Goal: Task Accomplishment & Management: Use online tool/utility

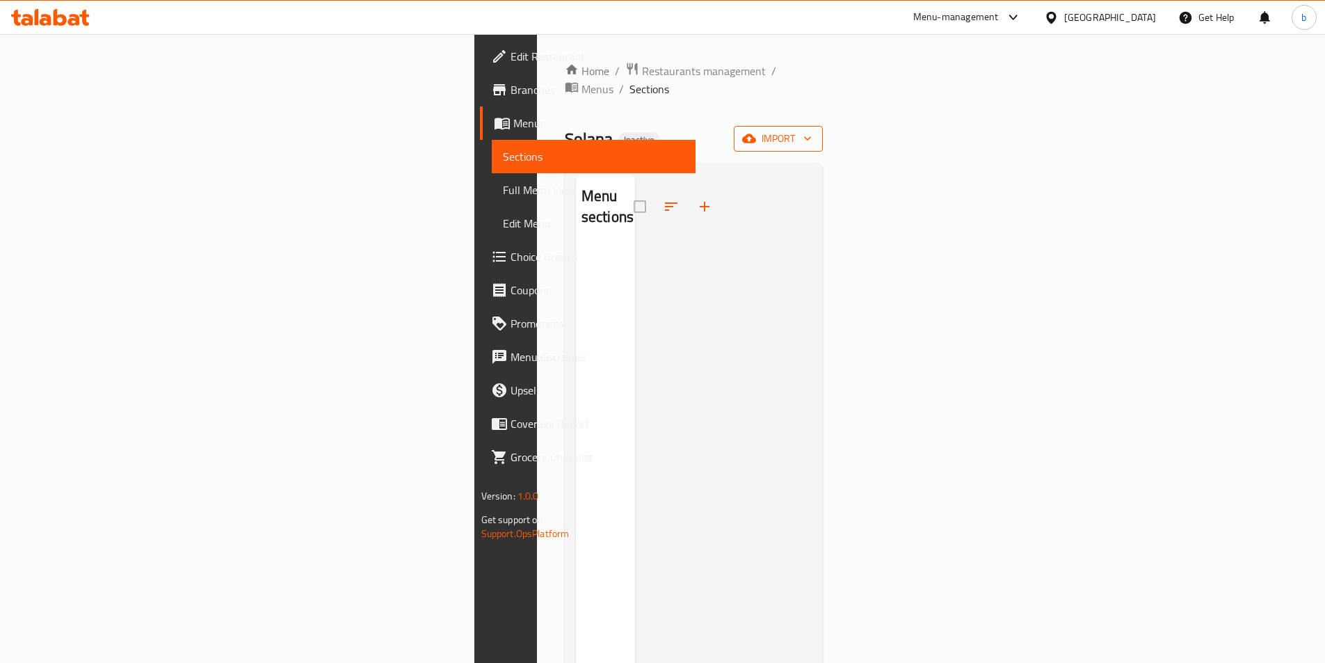
click at [756, 131] on icon "button" at bounding box center [749, 138] width 14 height 14
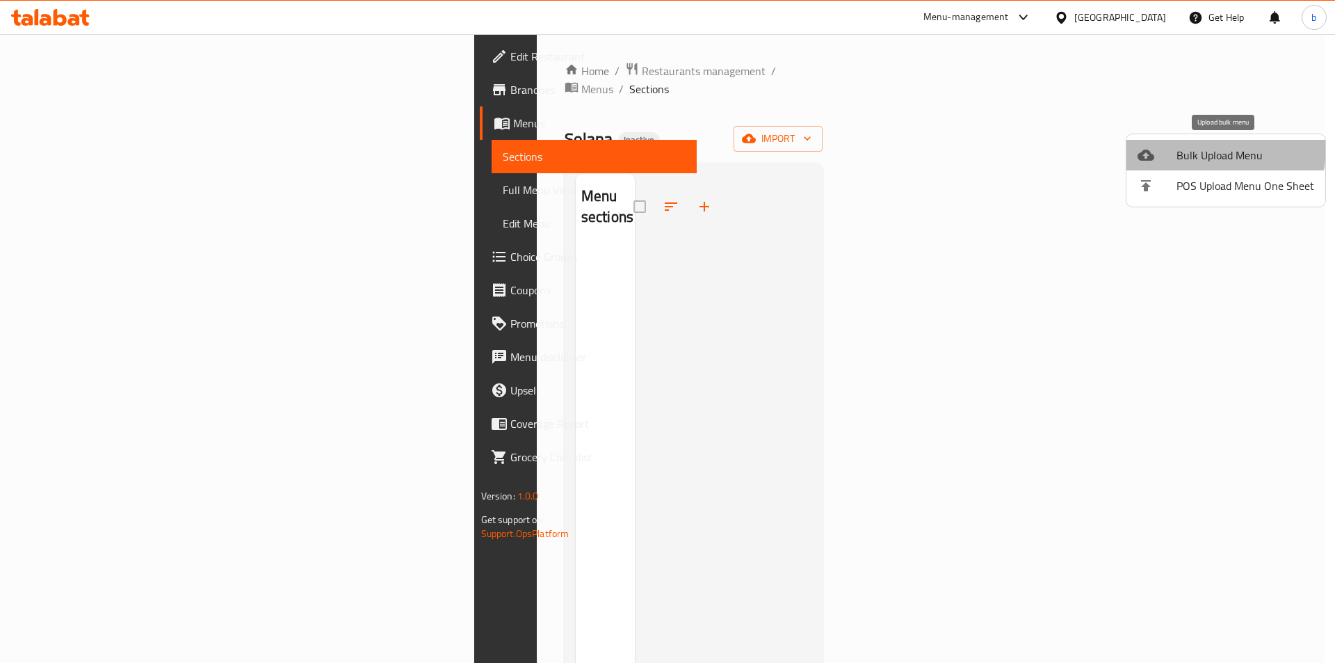
click at [1200, 148] on span "Bulk Upload Menu" at bounding box center [1245, 155] width 138 height 17
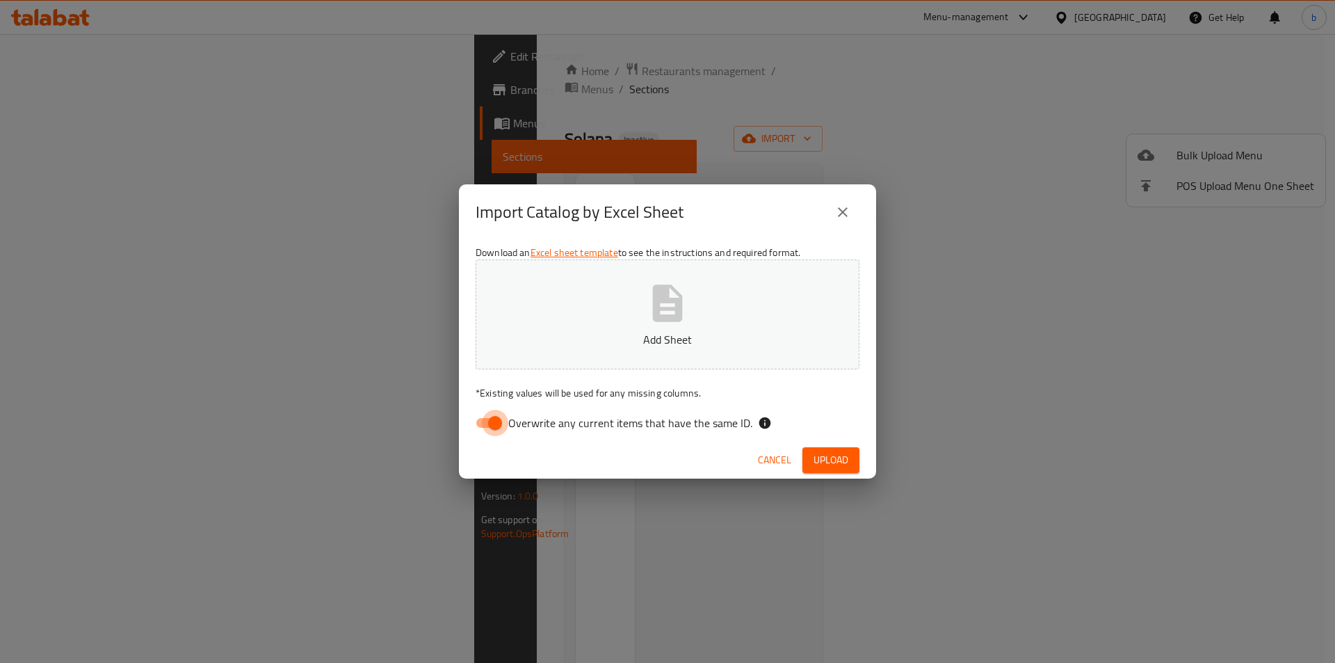
click at [487, 432] on input "Overwrite any current items that have the same ID." at bounding box center [494, 423] width 79 height 26
checkbox input "false"
click at [665, 300] on icon "button" at bounding box center [668, 302] width 30 height 37
click at [826, 467] on span "Upload" at bounding box center [830, 459] width 35 height 17
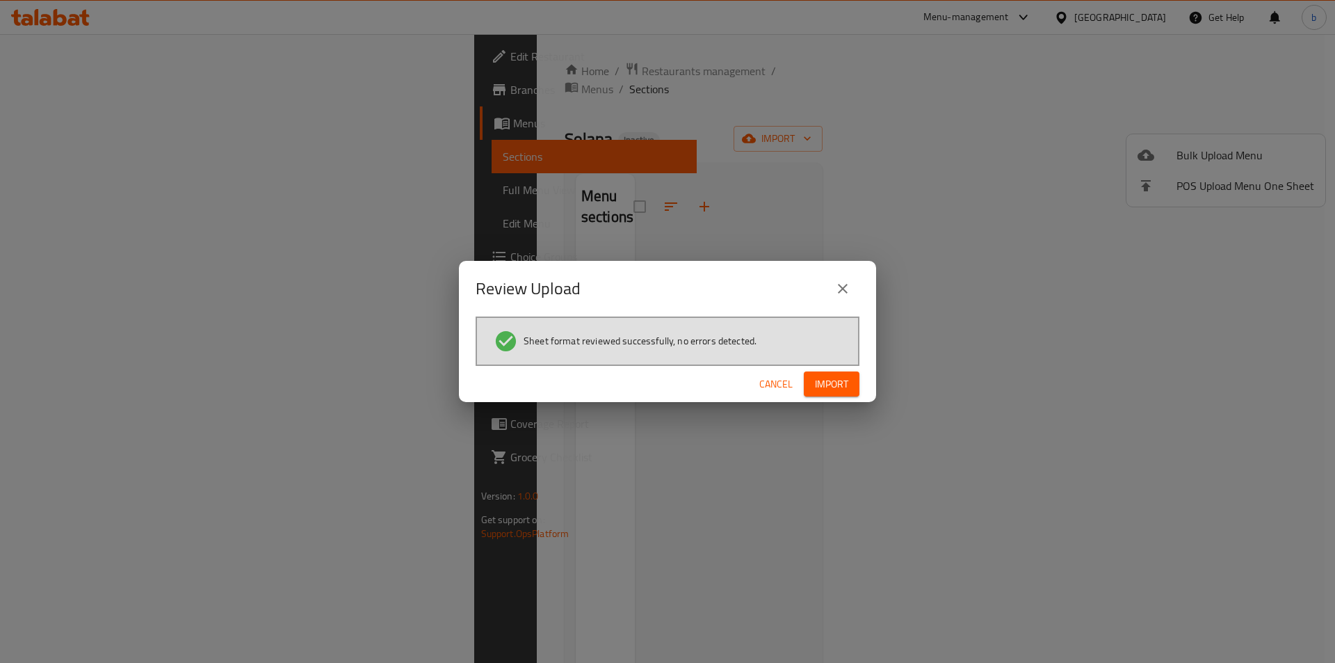
click at [845, 396] on button "Import" at bounding box center [832, 384] width 56 height 26
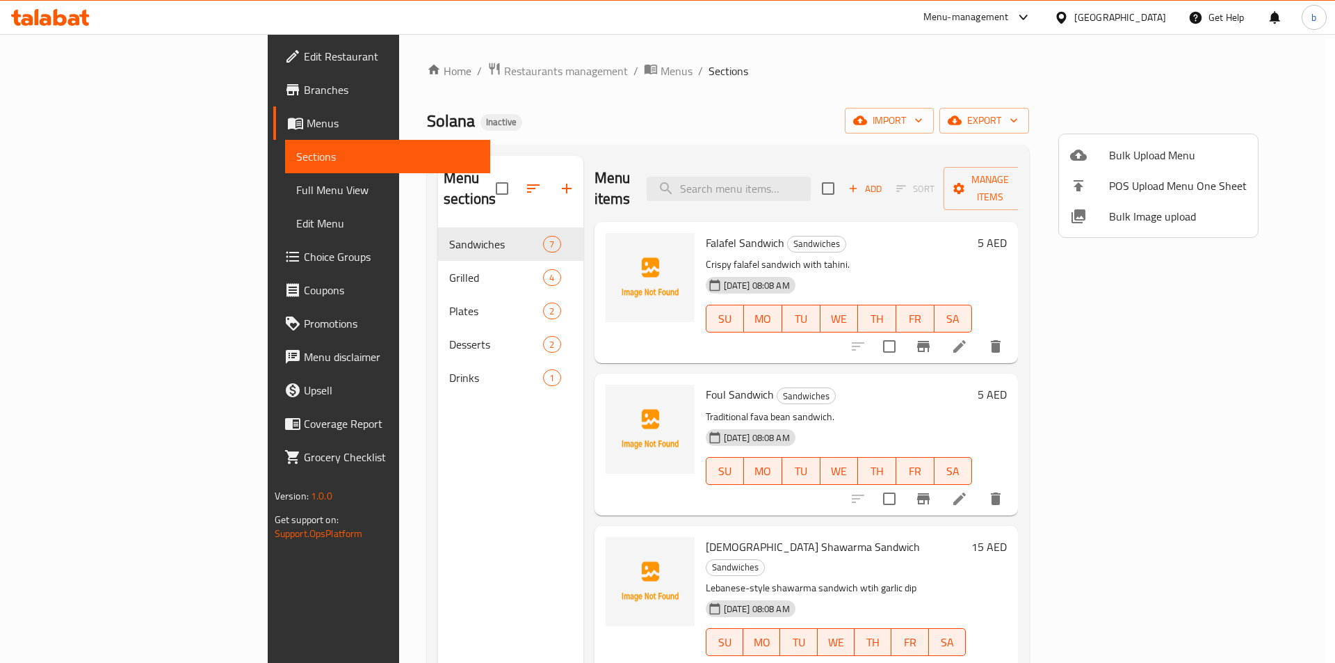
click at [1012, 97] on div at bounding box center [667, 331] width 1335 height 663
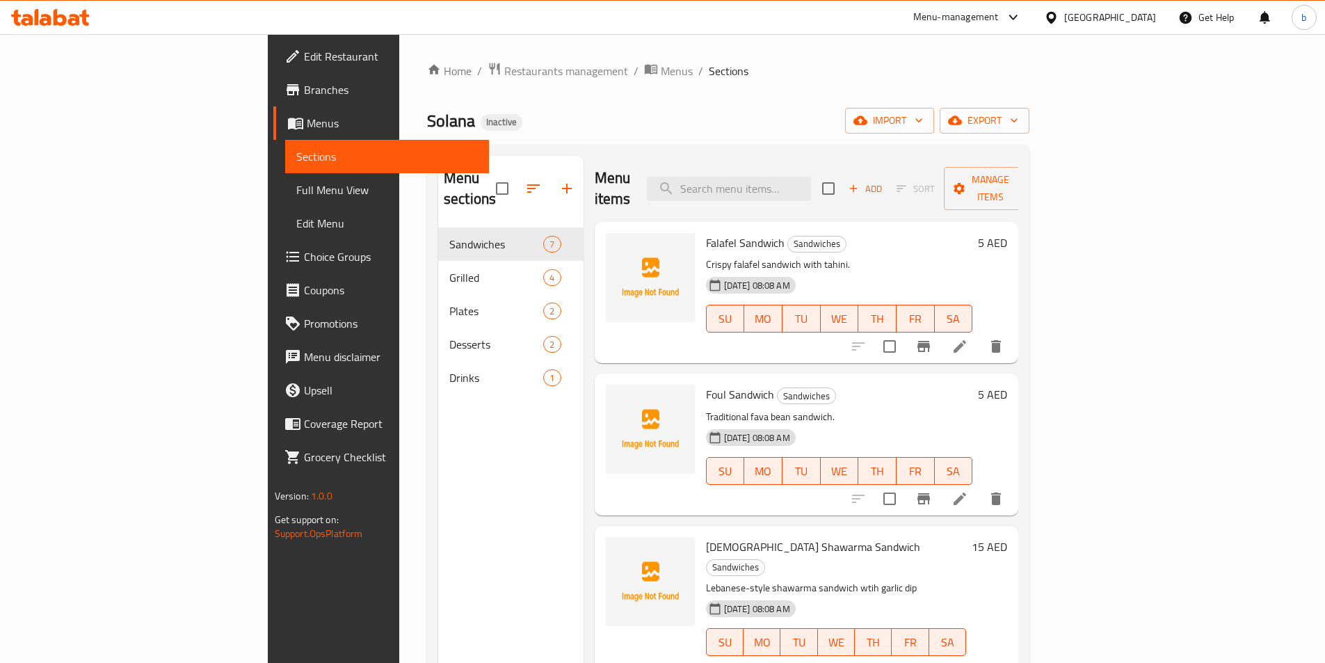
click at [285, 200] on link "Full Menu View" at bounding box center [387, 189] width 204 height 33
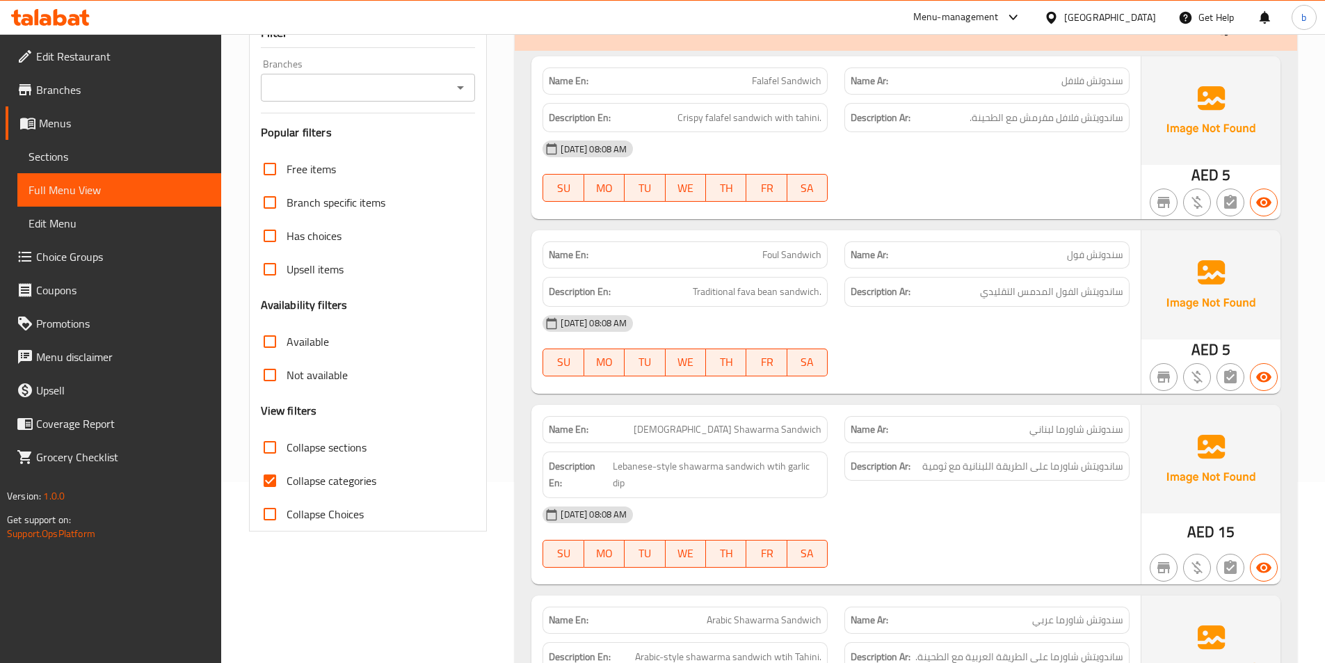
scroll to position [278, 0]
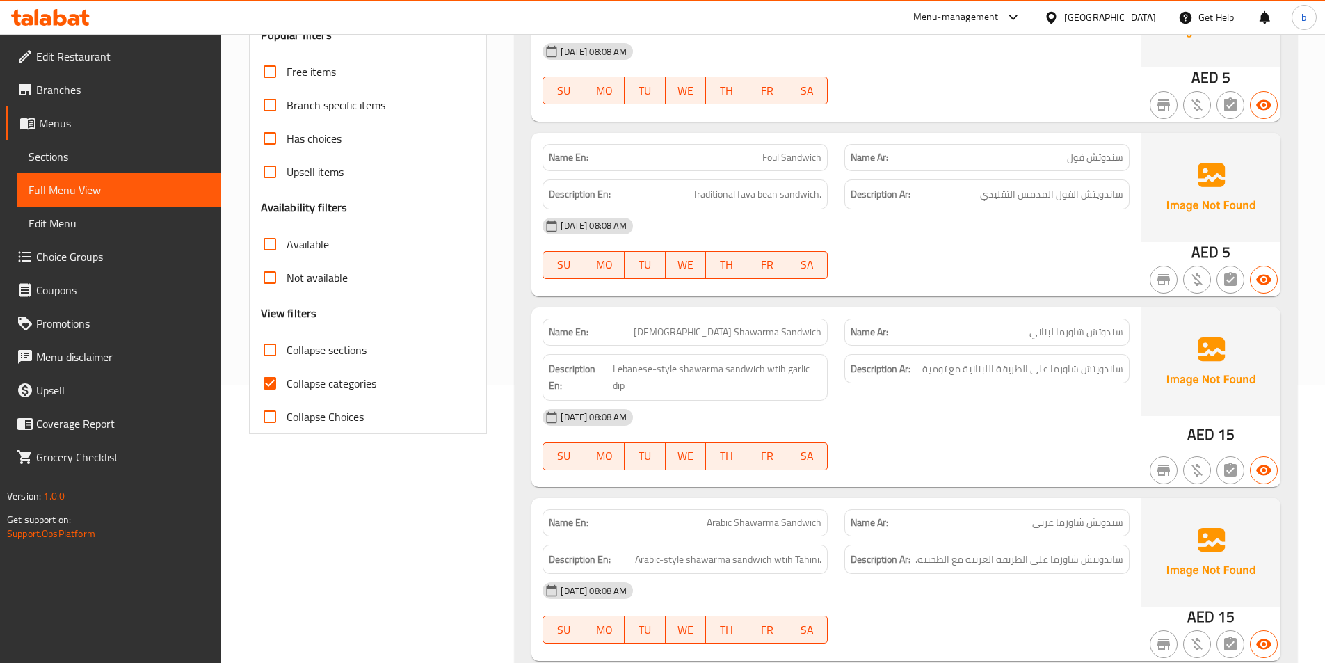
click at [275, 387] on input "Collapse categories" at bounding box center [269, 382] width 33 height 33
checkbox input "false"
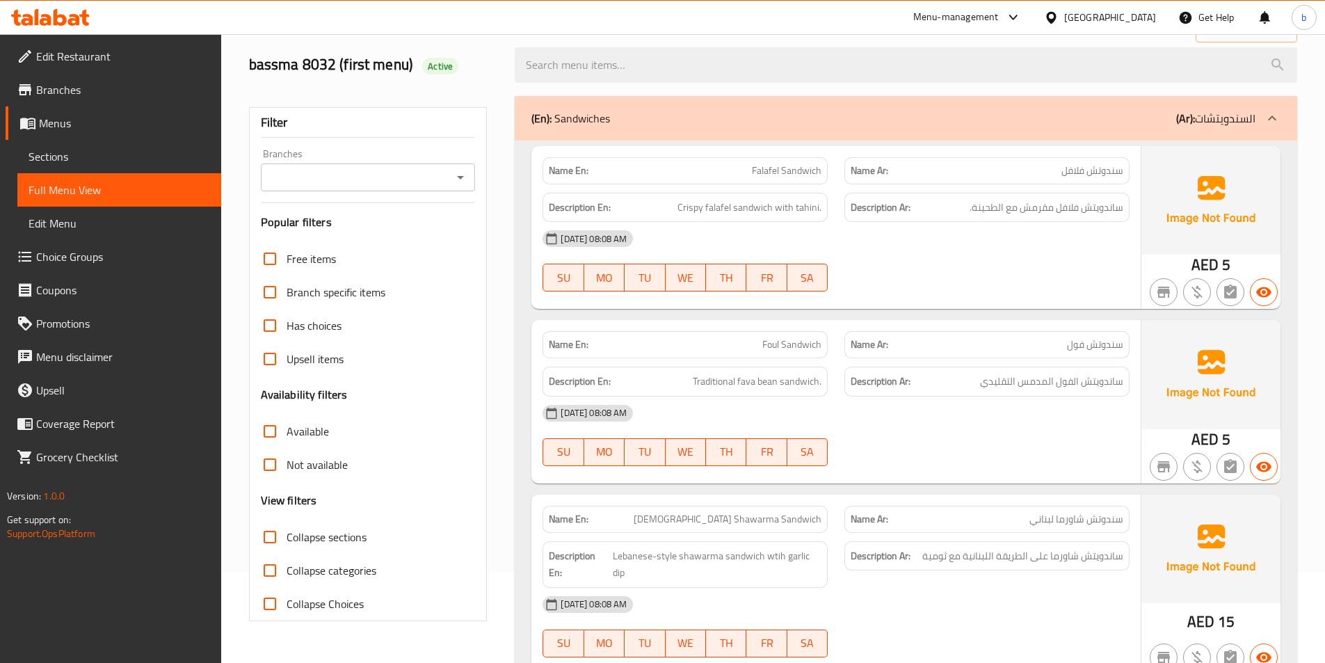
scroll to position [0, 0]
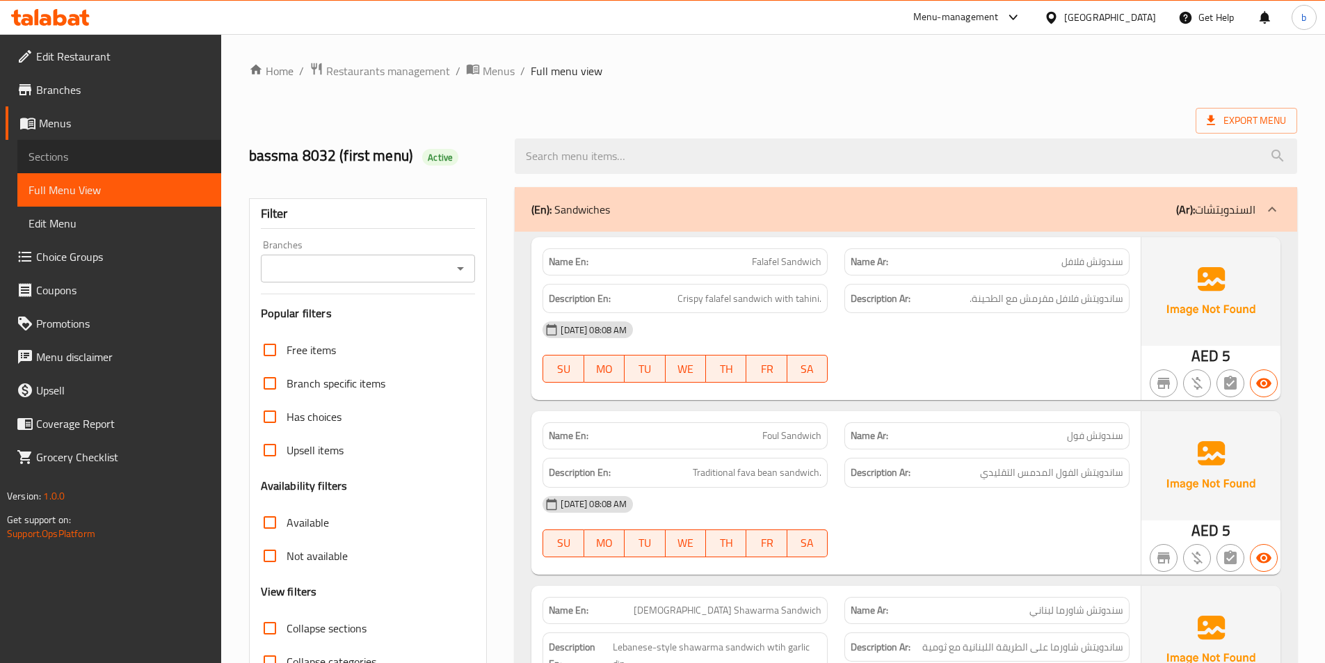
click at [41, 154] on span "Sections" at bounding box center [119, 156] width 181 height 17
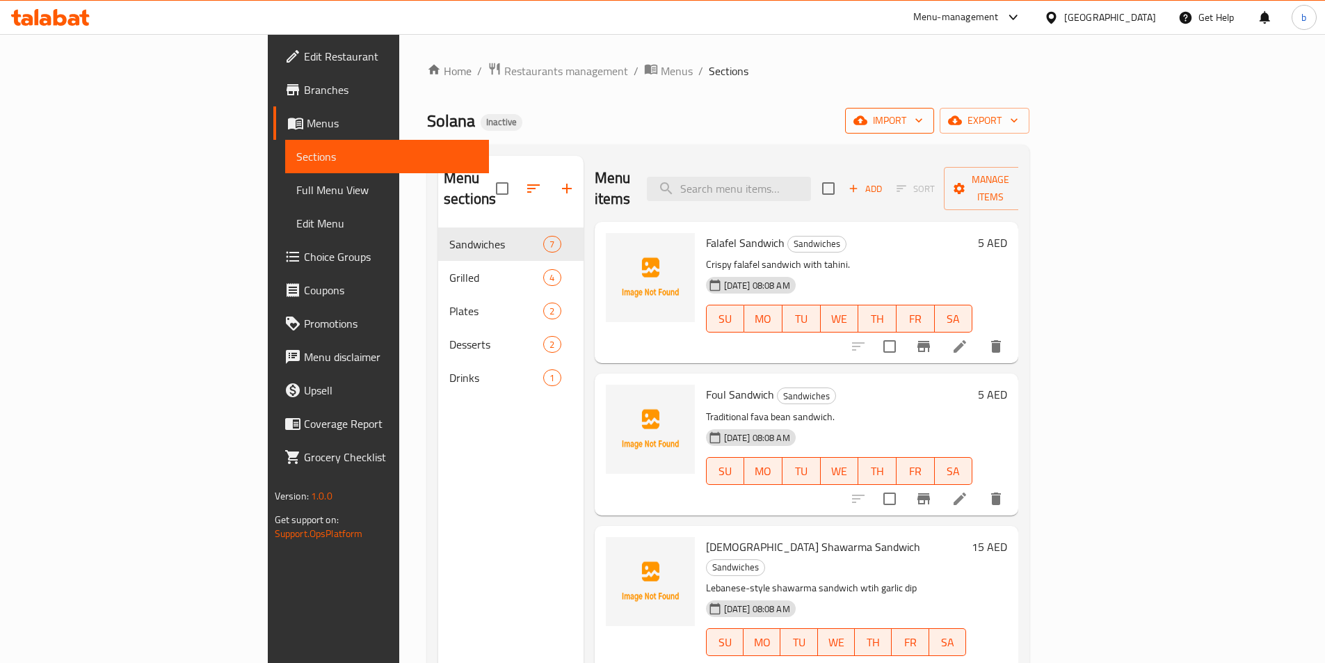
click at [925, 118] on icon "button" at bounding box center [919, 120] width 14 height 14
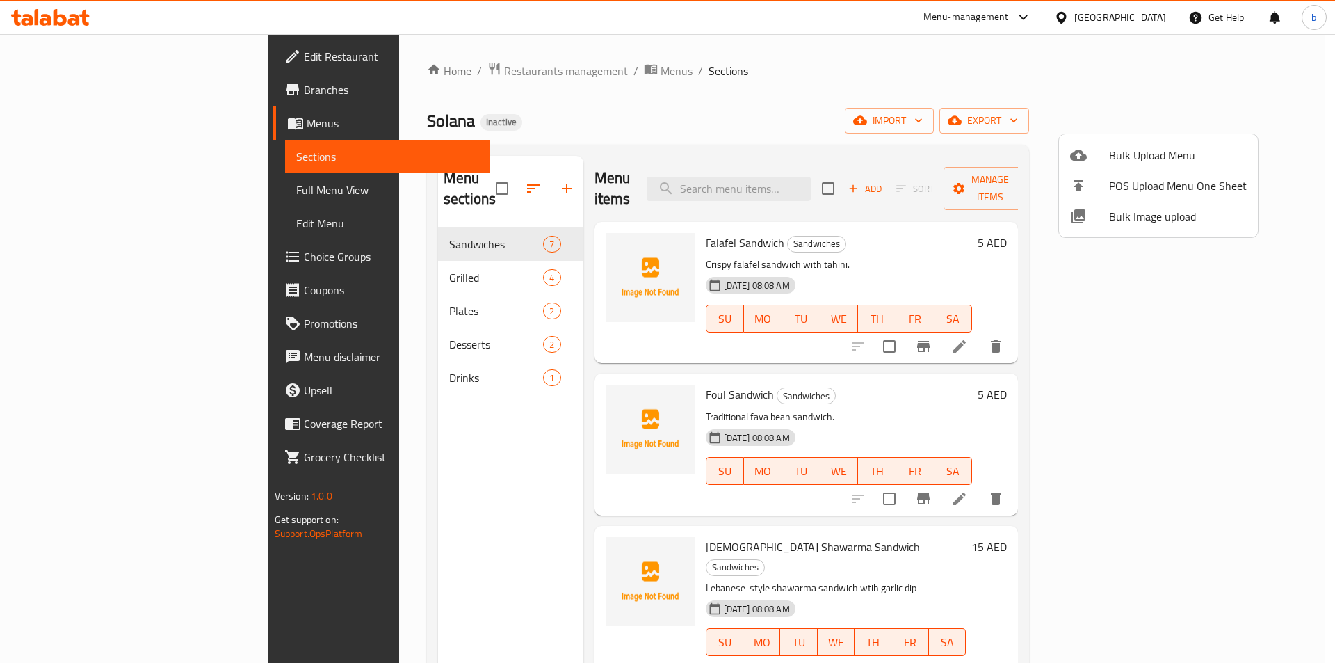
click at [1276, 125] on div at bounding box center [667, 331] width 1335 height 663
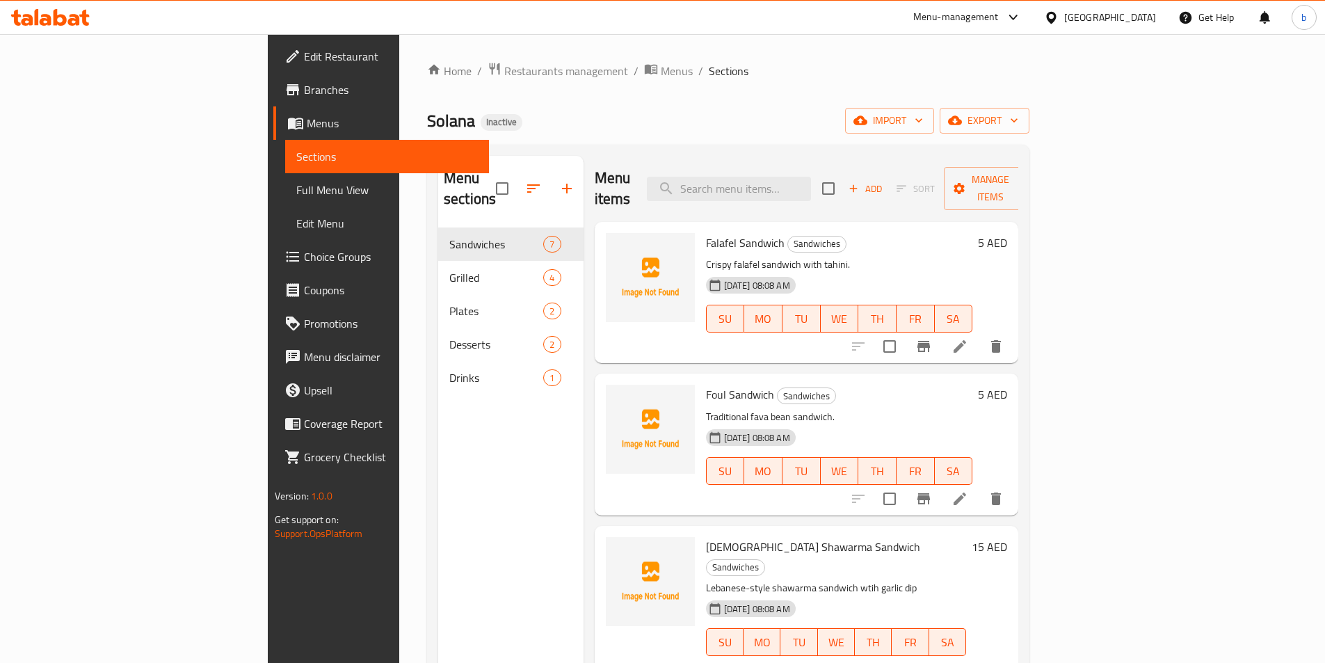
click at [1021, 125] on icon "button" at bounding box center [1014, 120] width 14 height 14
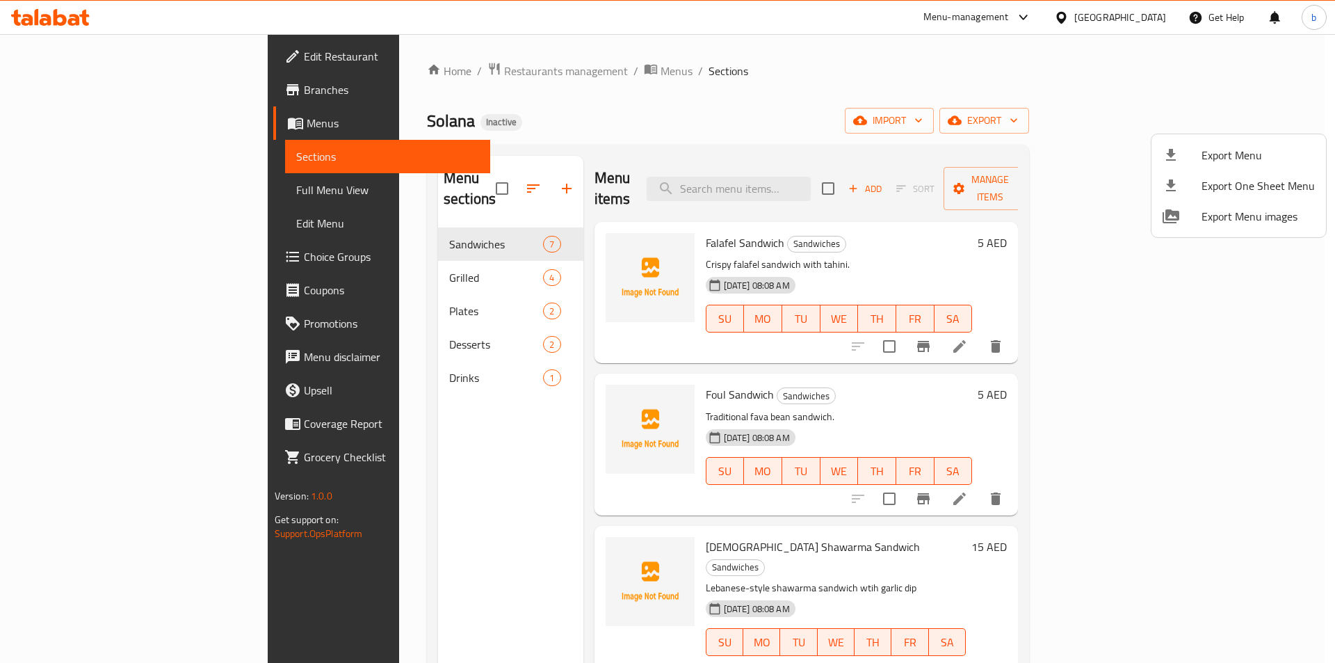
click at [1136, 113] on div at bounding box center [667, 331] width 1335 height 663
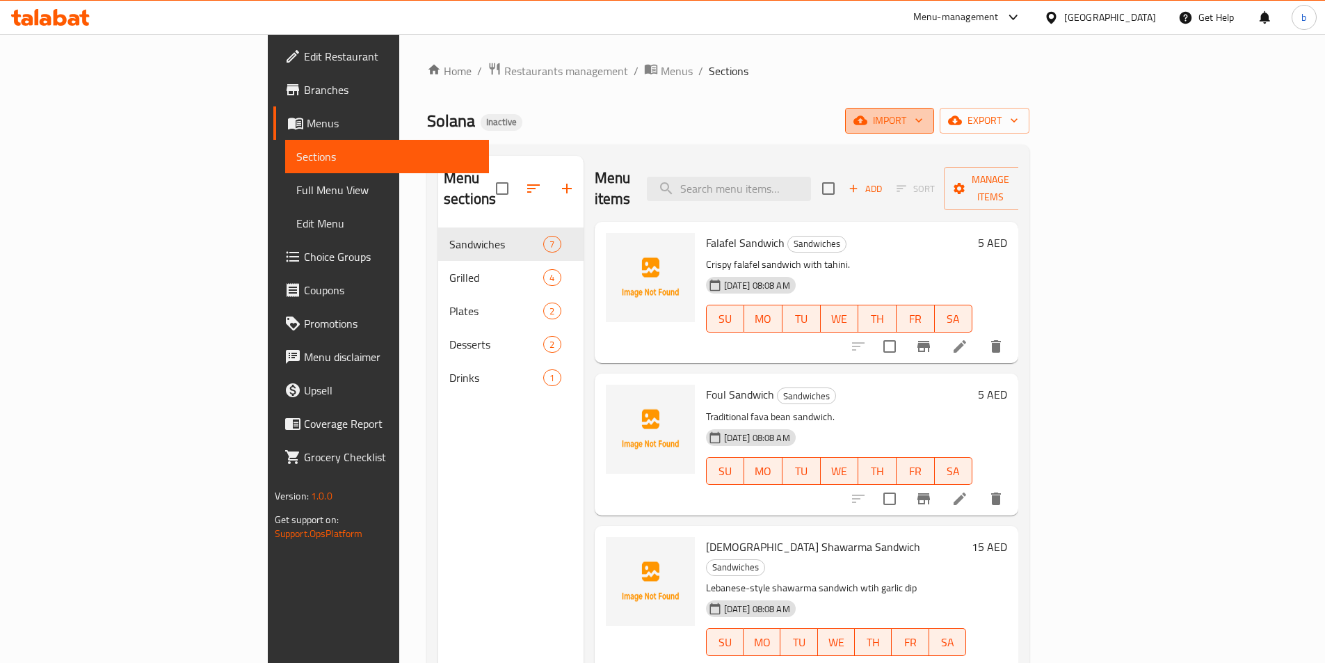
click at [923, 114] on span "import" at bounding box center [889, 120] width 67 height 17
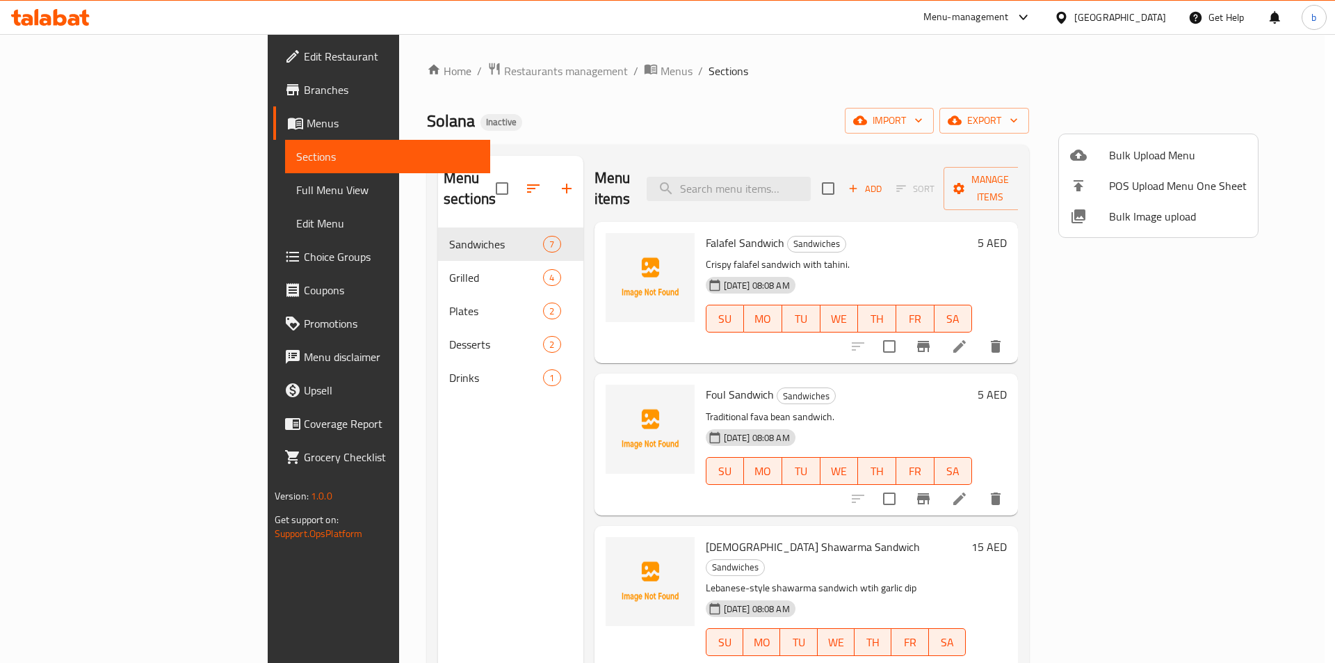
click at [835, 76] on div at bounding box center [667, 331] width 1335 height 663
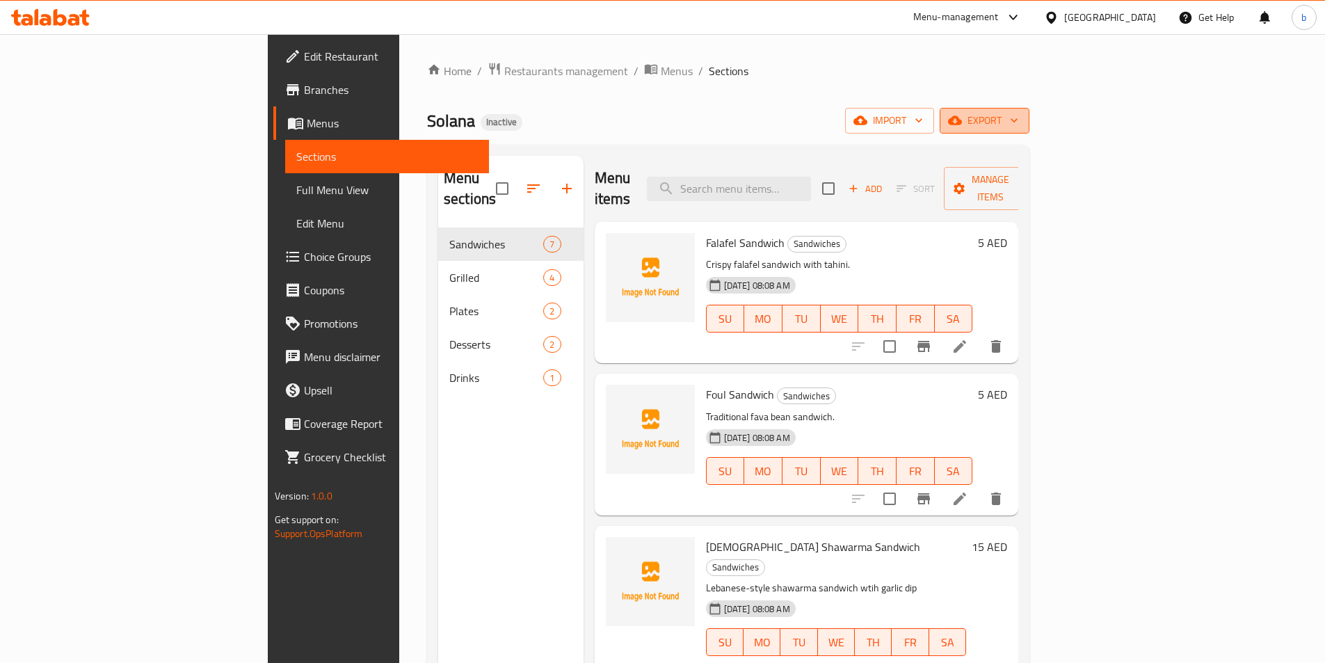
click at [1018, 129] on span "export" at bounding box center [983, 120] width 67 height 17
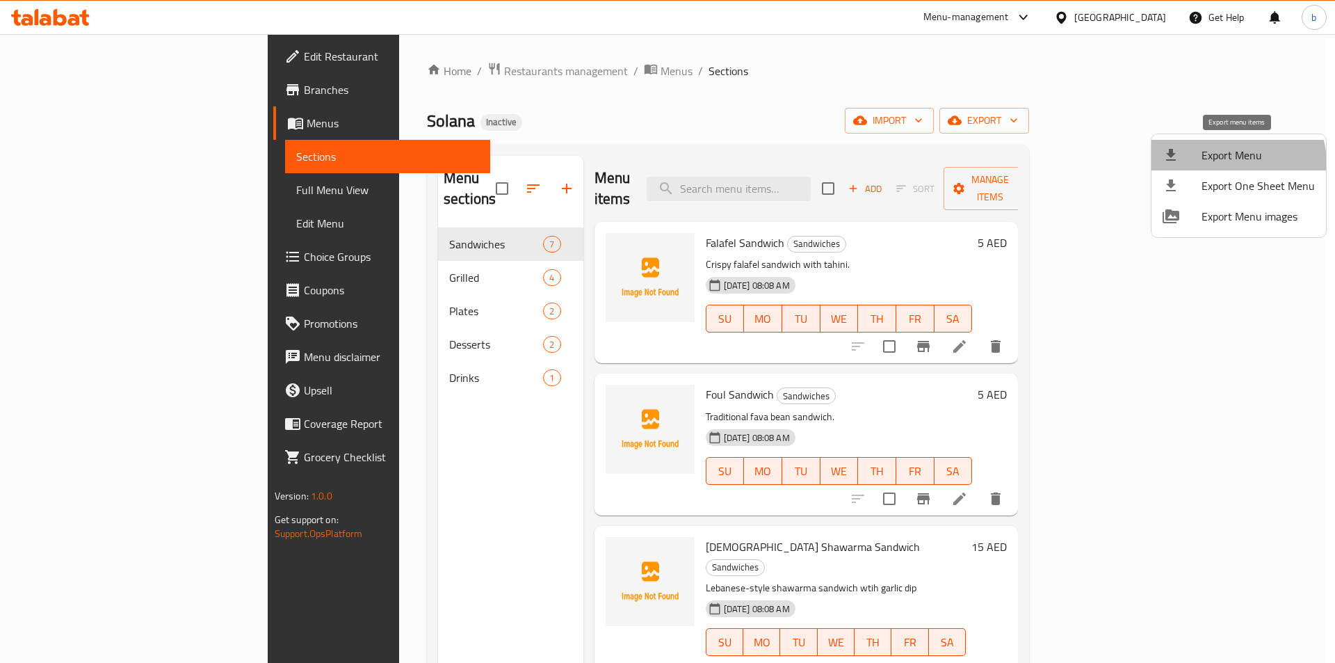
click at [1230, 163] on span "Export Menu" at bounding box center [1257, 155] width 113 height 17
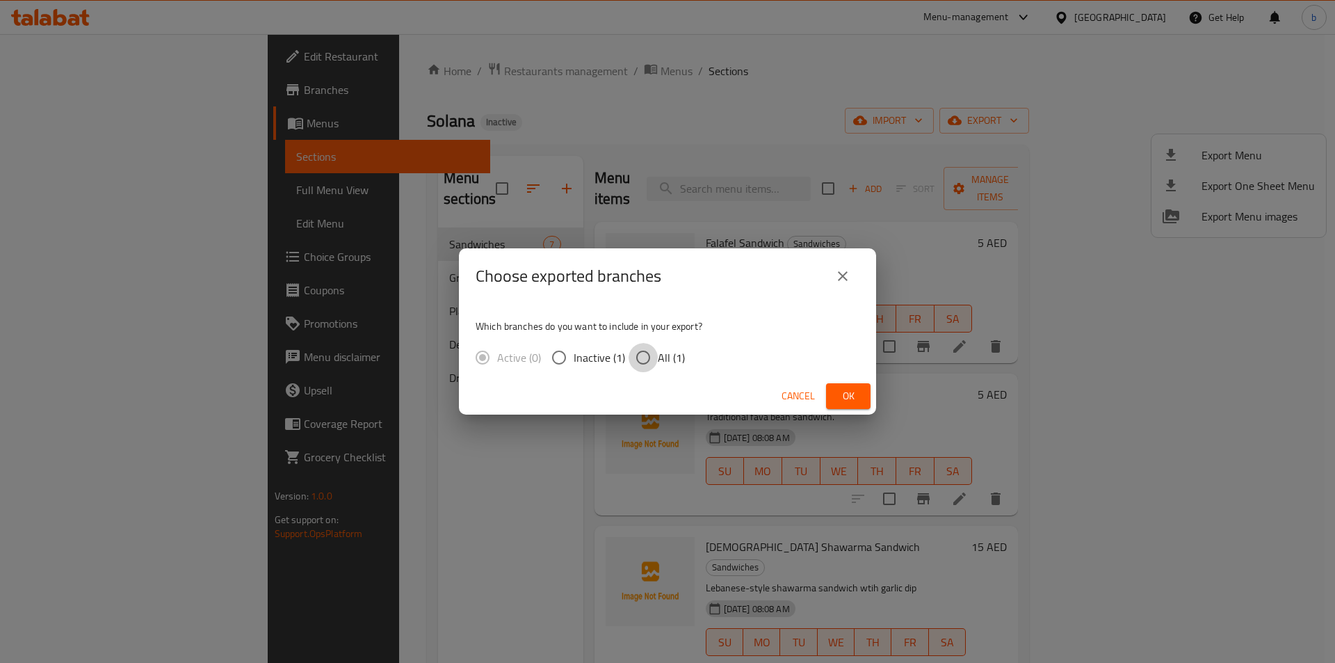
click at [635, 362] on input "All (1)" at bounding box center [643, 357] width 29 height 29
radio input "true"
click at [845, 393] on span "Ok" at bounding box center [848, 395] width 22 height 17
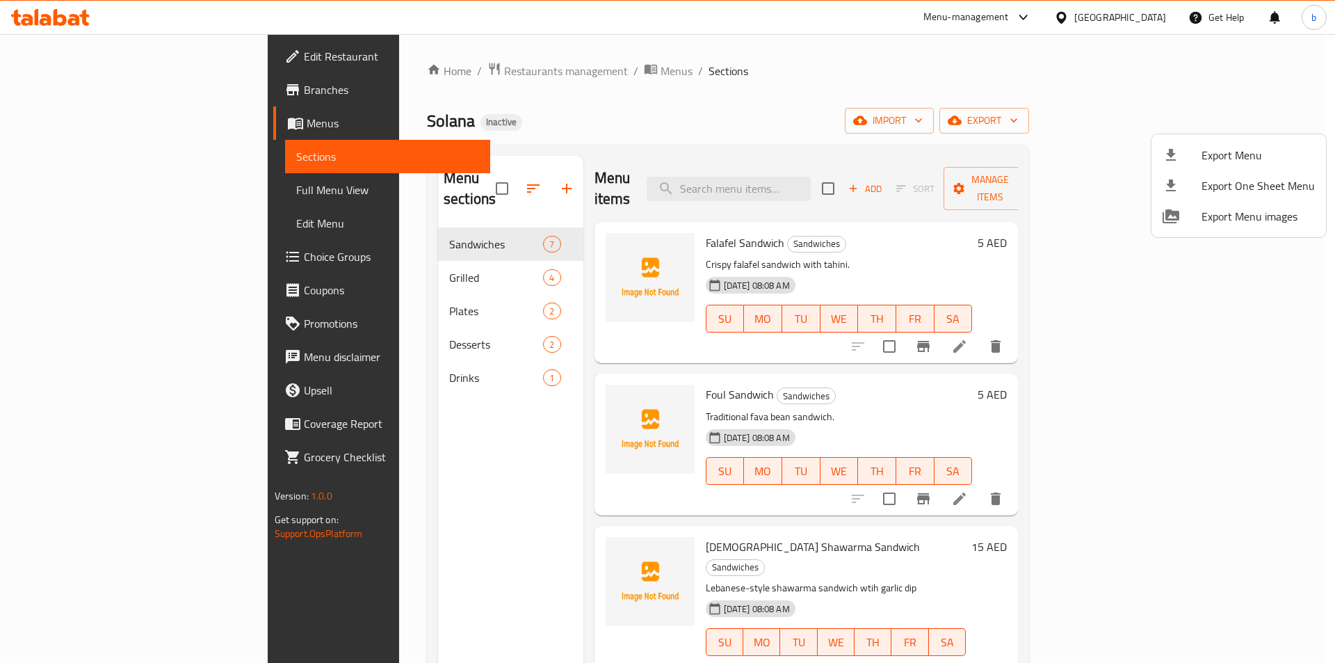
click at [680, 83] on div at bounding box center [667, 331] width 1335 height 663
